Goal: Task Accomplishment & Management: Use online tool/utility

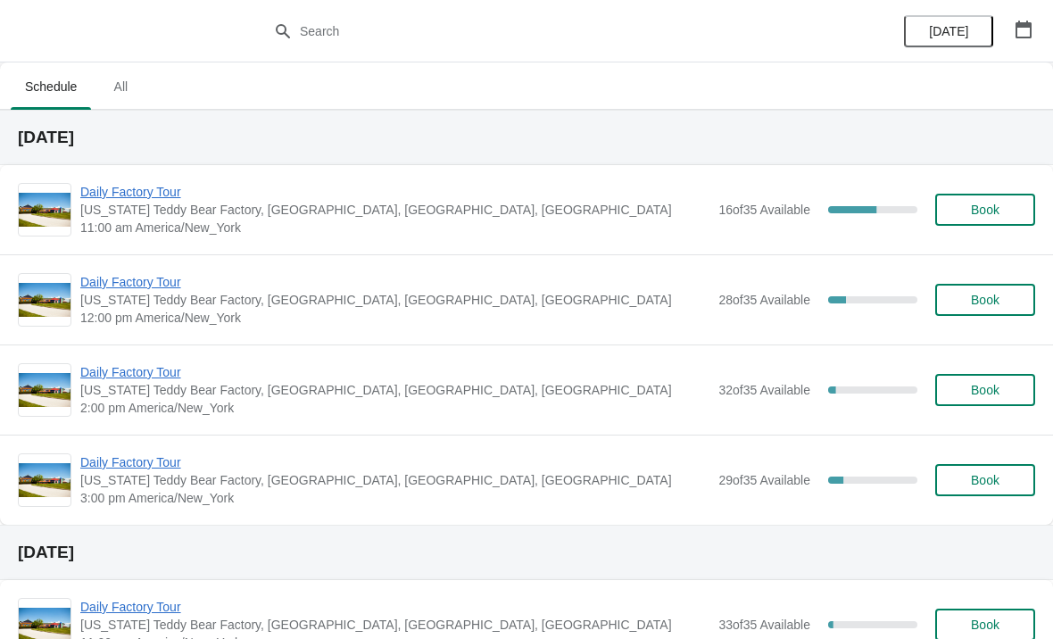
click at [162, 194] on span "Daily Factory Tour" at bounding box center [394, 192] width 629 height 18
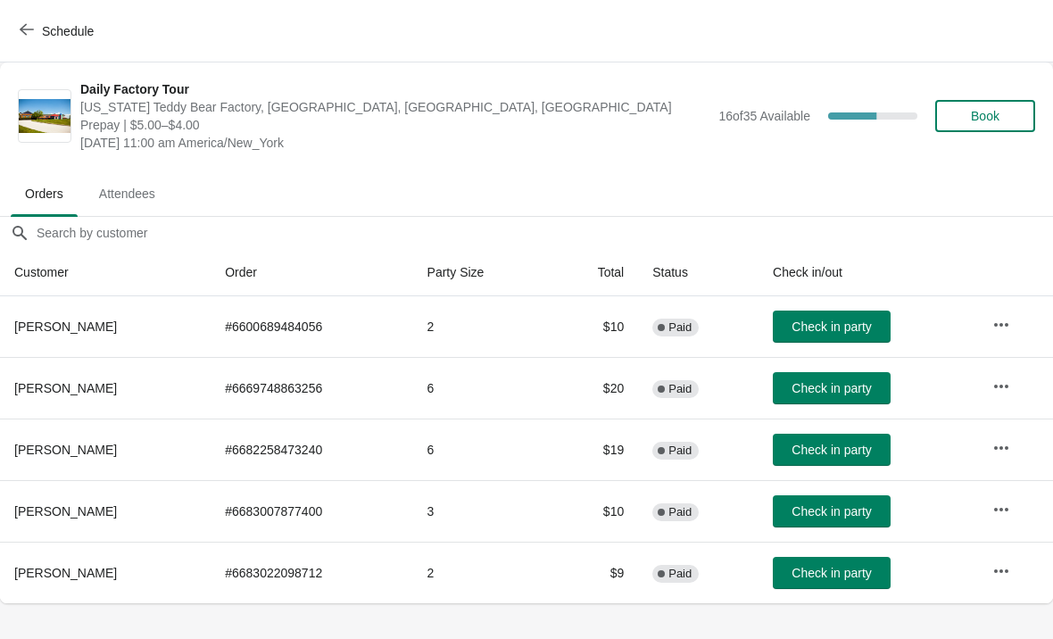
click at [839, 500] on button "Check in party" at bounding box center [831, 511] width 118 height 32
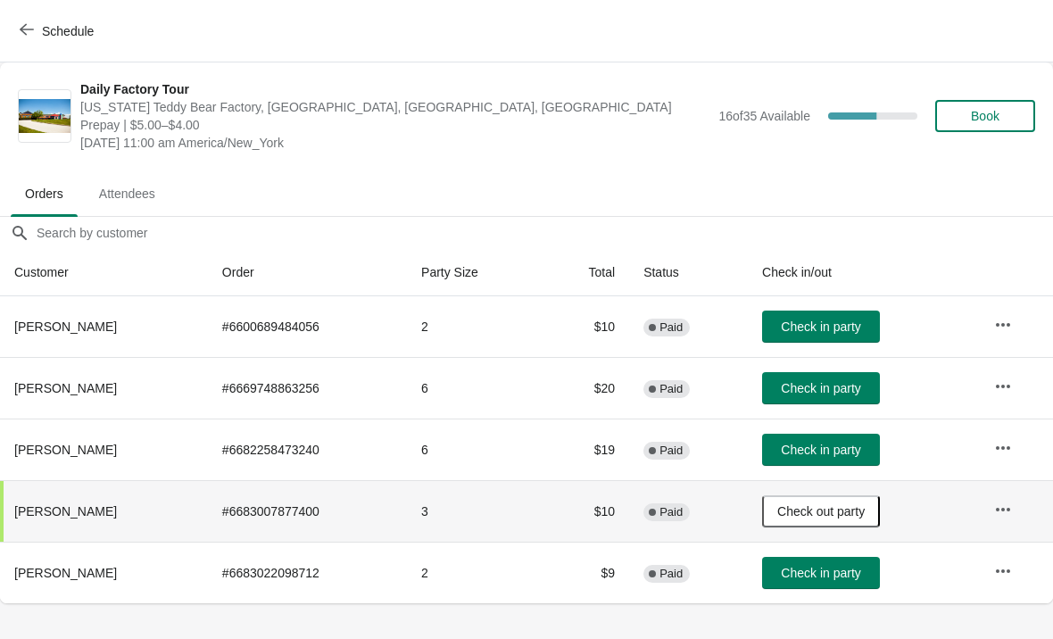
click at [821, 566] on span "Check in party" at bounding box center [819, 573] width 79 height 14
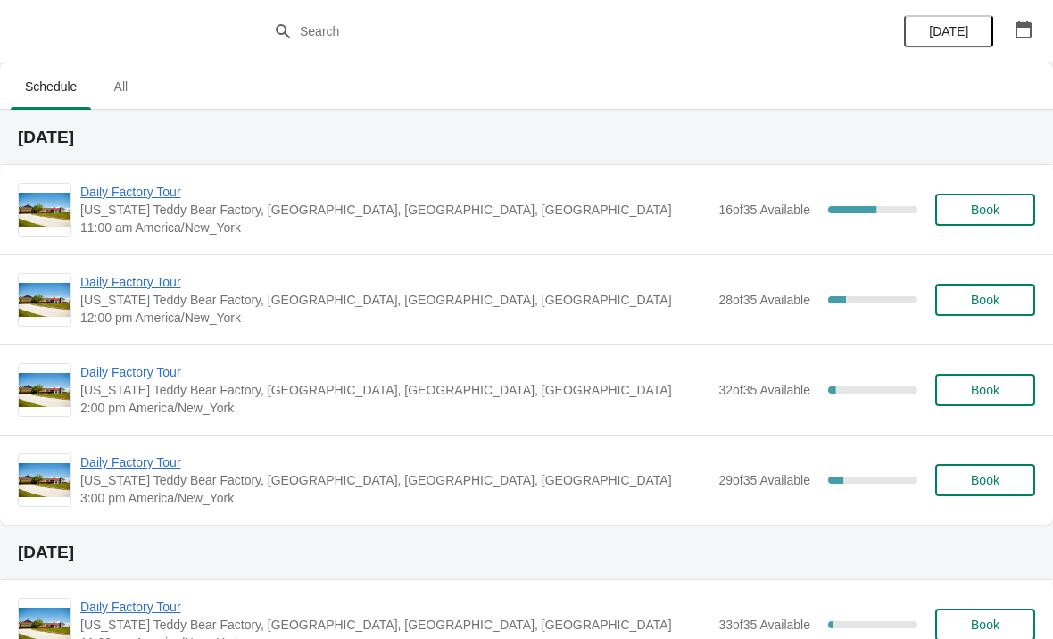
click at [159, 194] on span "Daily Factory Tour" at bounding box center [394, 192] width 629 height 18
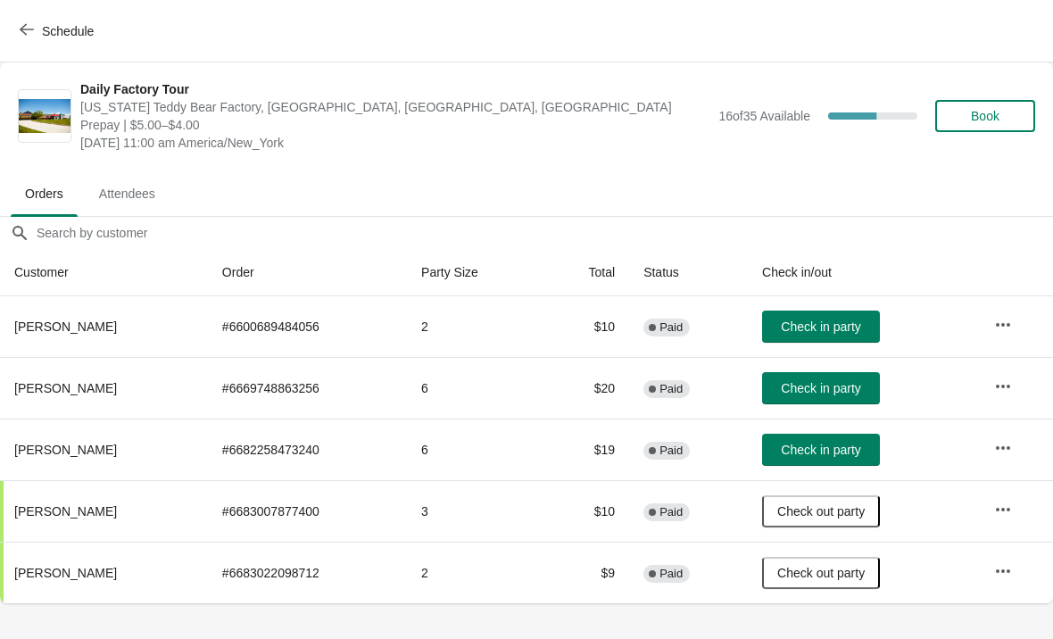
click at [829, 435] on button "Check in party" at bounding box center [821, 449] width 118 height 32
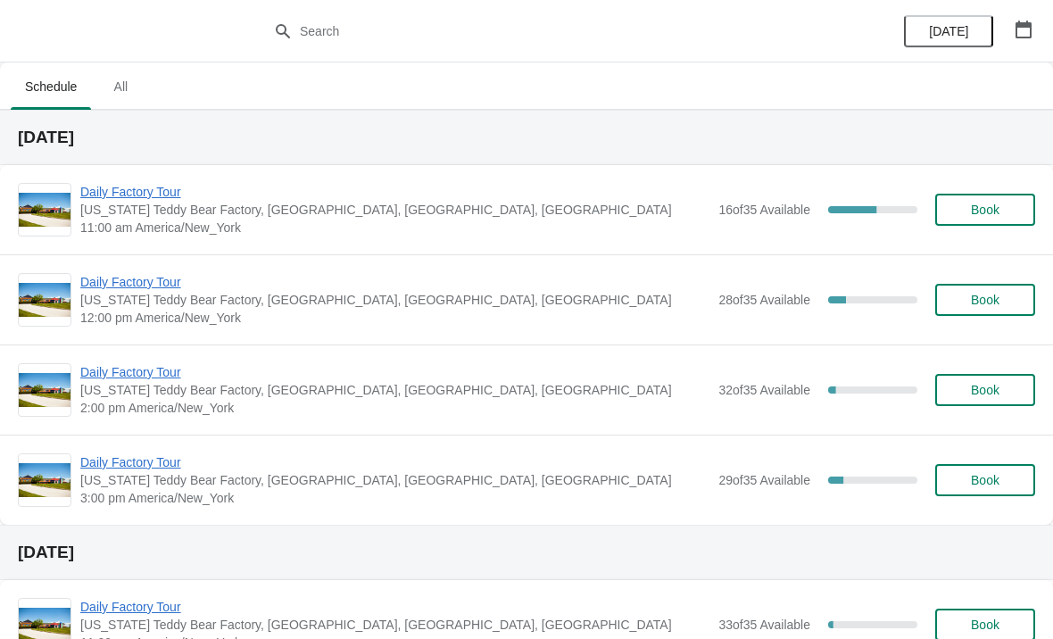
click at [165, 195] on span "Daily Factory Tour" at bounding box center [394, 192] width 629 height 18
